Goal: Task Accomplishment & Management: Manage account settings

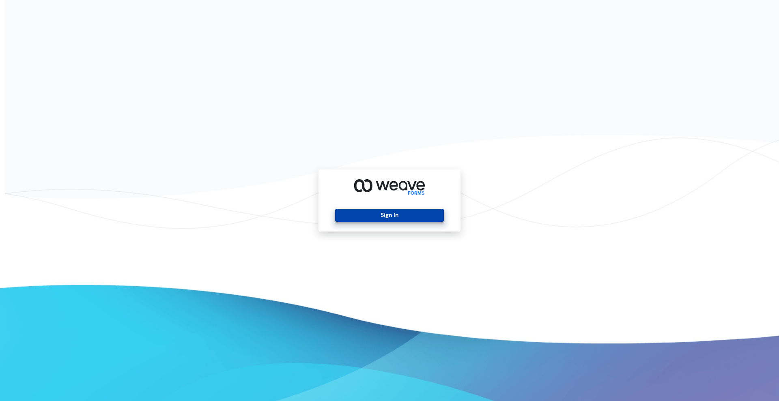
click at [403, 213] on button "Sign In" at bounding box center [389, 215] width 108 height 13
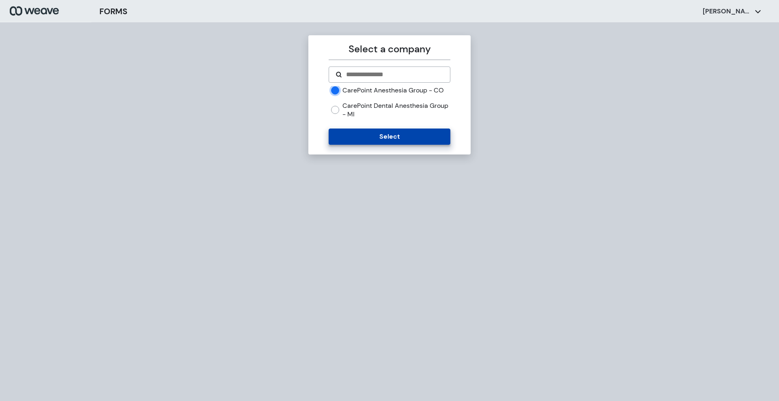
click at [355, 145] on button "Select" at bounding box center [389, 137] width 121 height 16
